Goal: Task Accomplishment & Management: Manage account settings

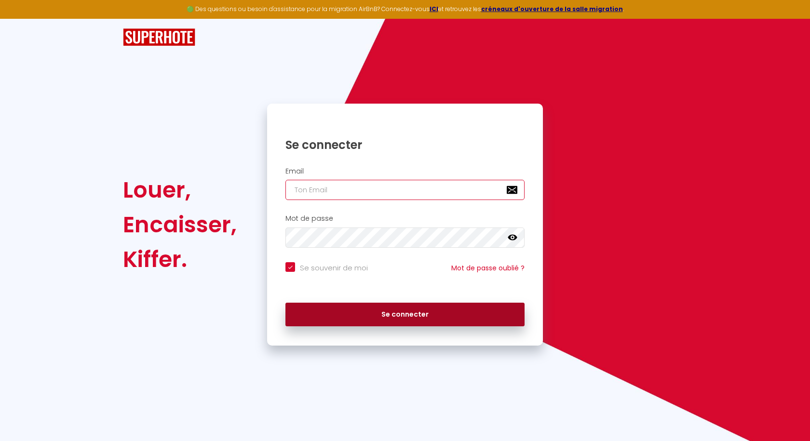
type input "[EMAIL_ADDRESS][DOMAIN_NAME]"
click at [398, 316] on button "Se connecter" at bounding box center [404, 315] width 239 height 24
checkbox input "true"
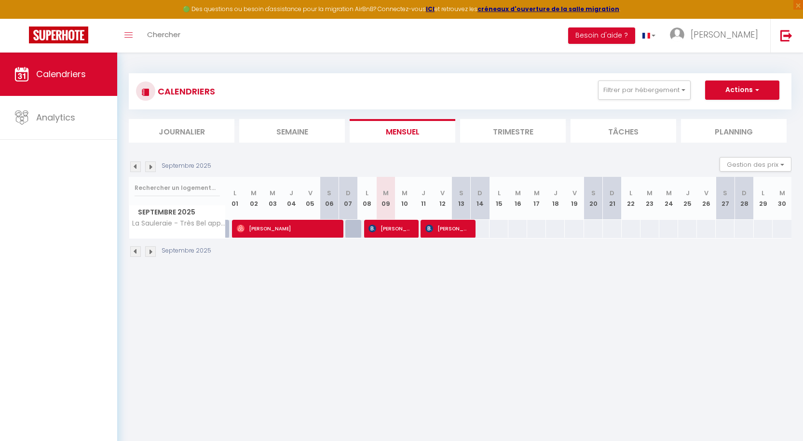
click at [149, 254] on img at bounding box center [150, 251] width 11 height 11
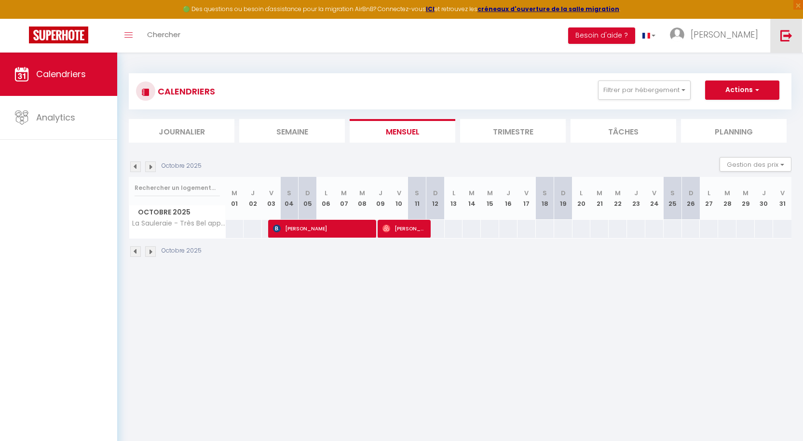
click at [789, 37] on img at bounding box center [786, 35] width 12 height 12
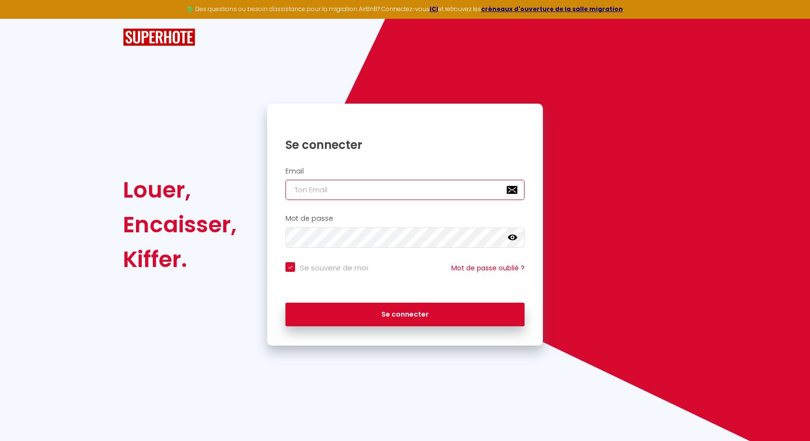
type input "[EMAIL_ADDRESS][DOMAIN_NAME]"
checkbox input "true"
